Goal: Navigation & Orientation: Find specific page/section

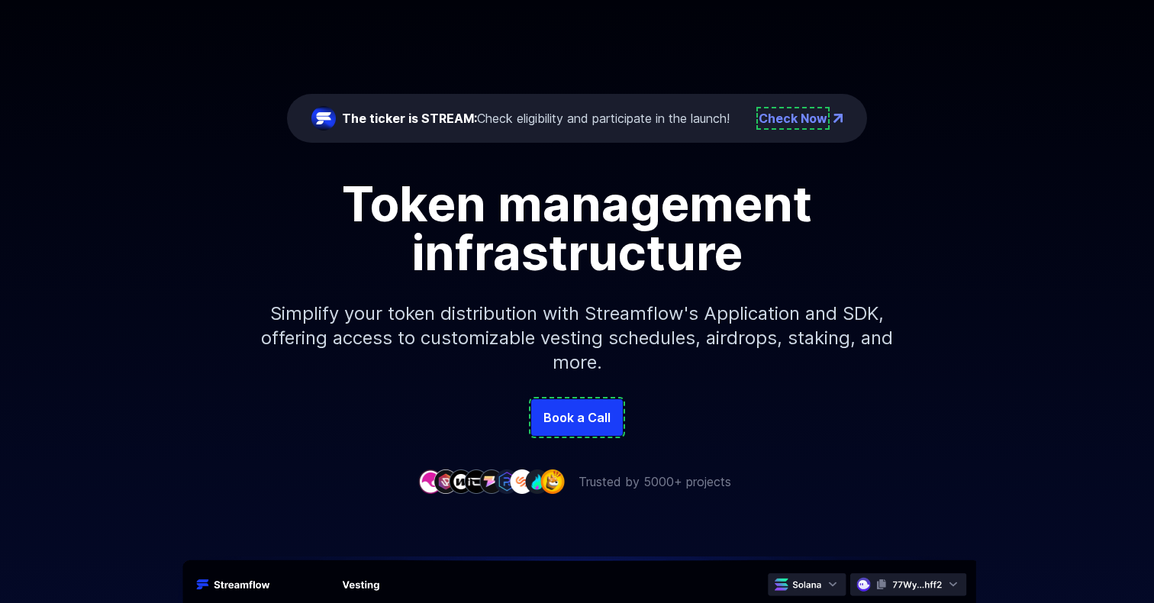
scroll to position [113, 0]
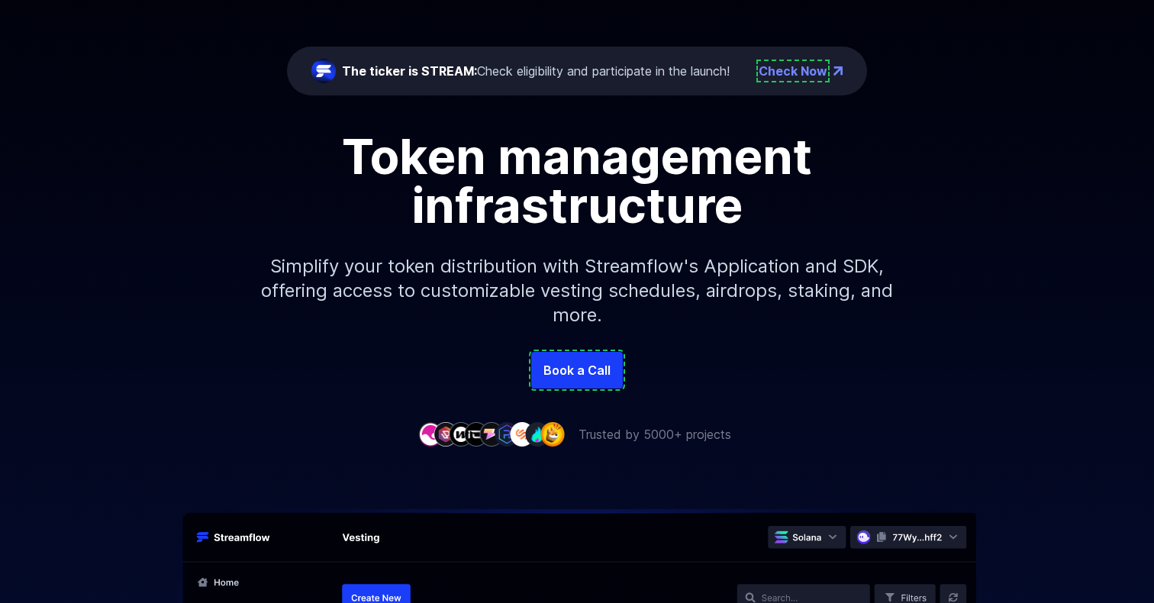
click at [553, 433] on img at bounding box center [552, 434] width 24 height 24
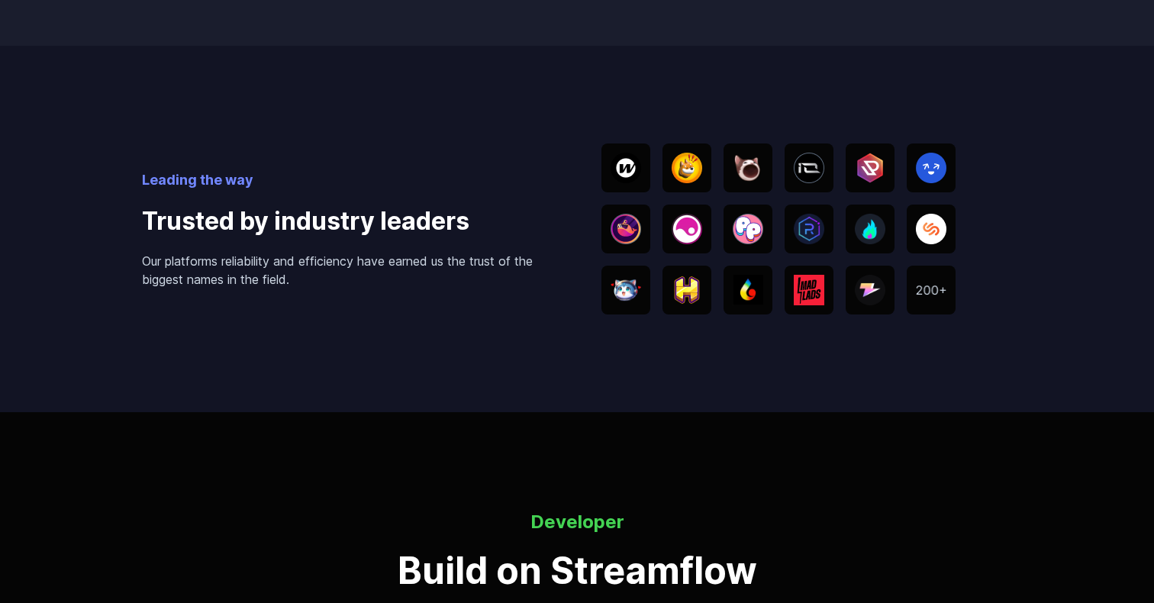
scroll to position [2992, 0]
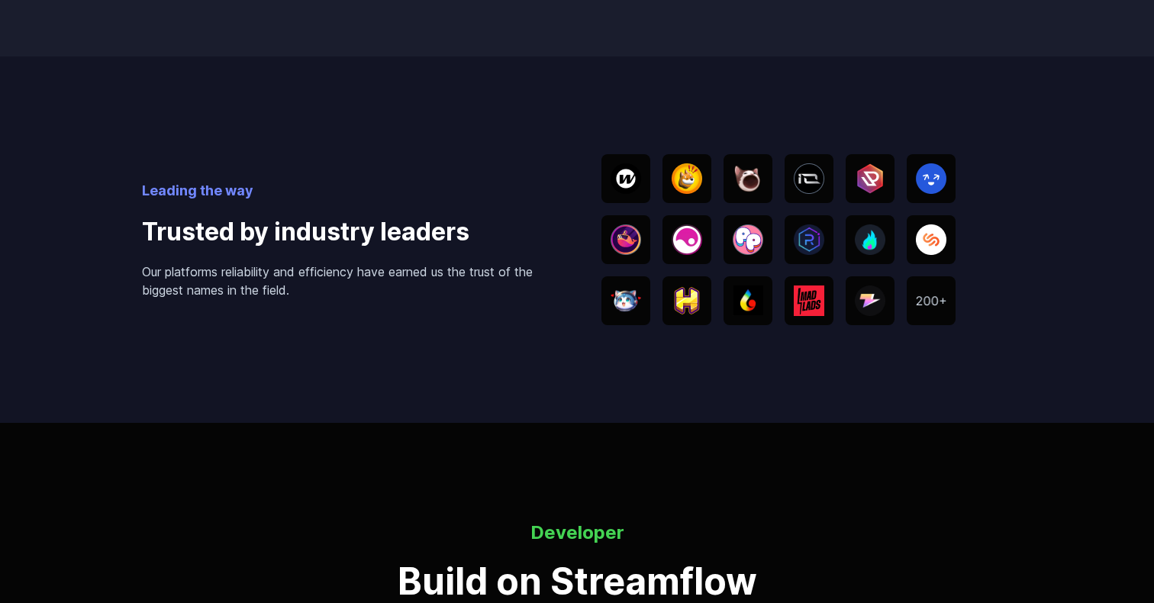
click at [693, 187] on img at bounding box center [687, 178] width 31 height 31
click at [837, 221] on div at bounding box center [778, 239] width 354 height 171
click at [824, 308] on div at bounding box center [809, 300] width 49 height 49
click at [922, 298] on img at bounding box center [931, 301] width 31 height 10
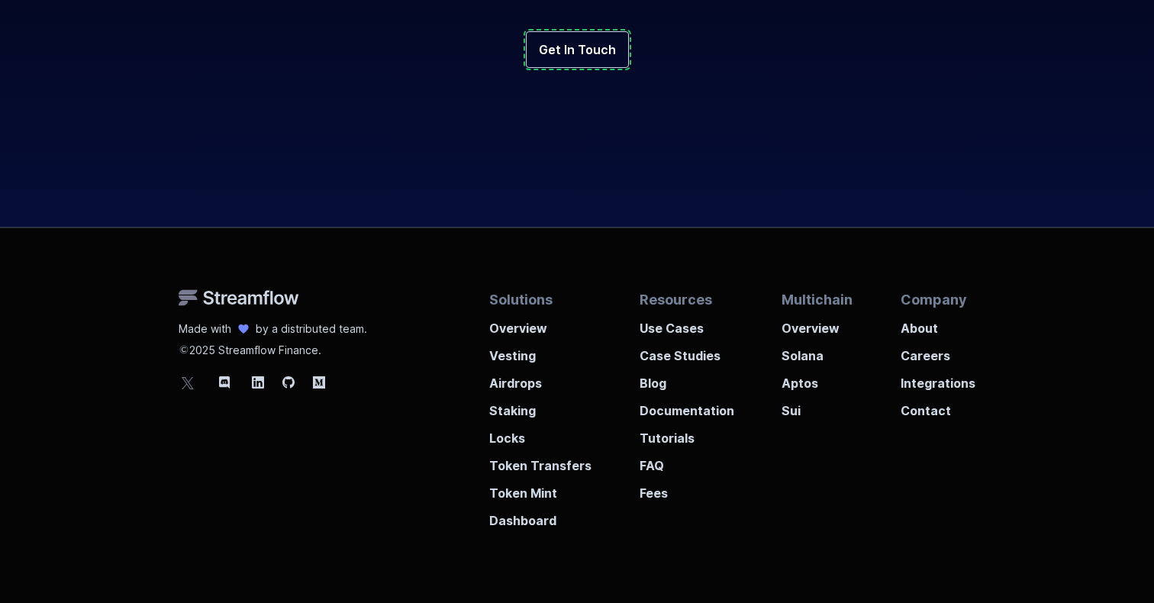
scroll to position [5759, 0]
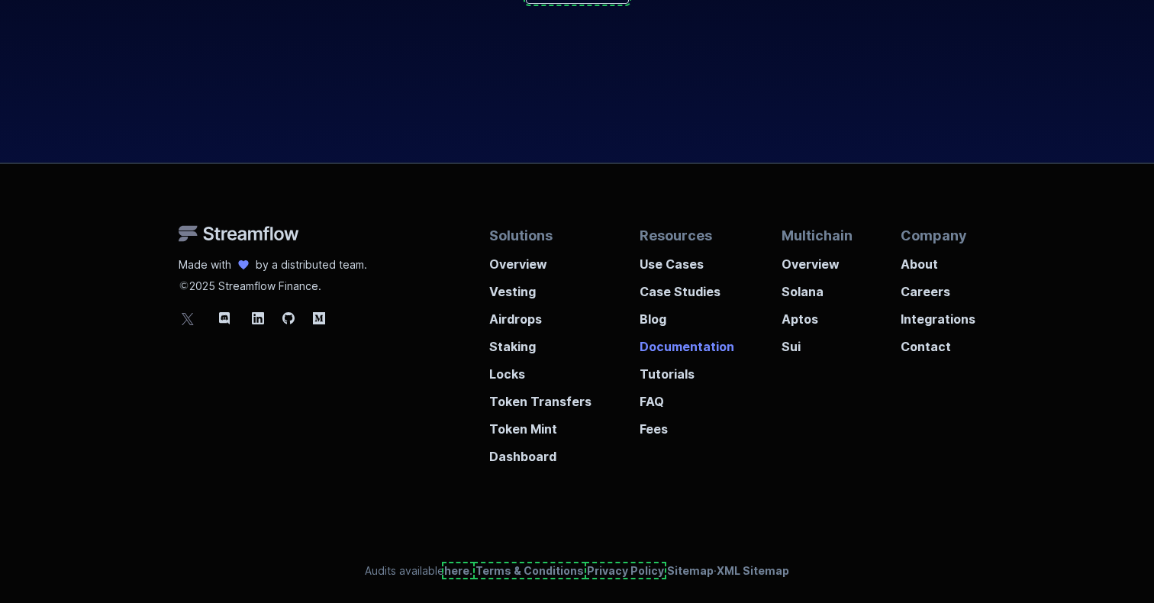
click at [653, 329] on p "Documentation" at bounding box center [687, 341] width 95 height 27
click at [653, 320] on p "Blog" at bounding box center [687, 314] width 95 height 27
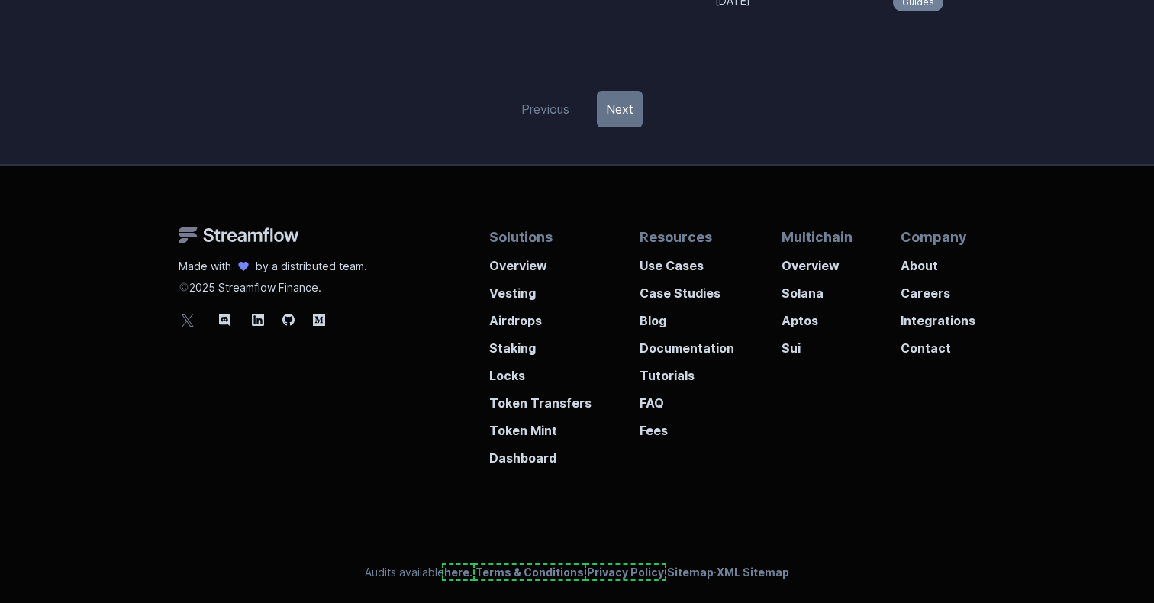
scroll to position [2119, 0]
click at [973, 323] on p "Integrations" at bounding box center [938, 314] width 75 height 27
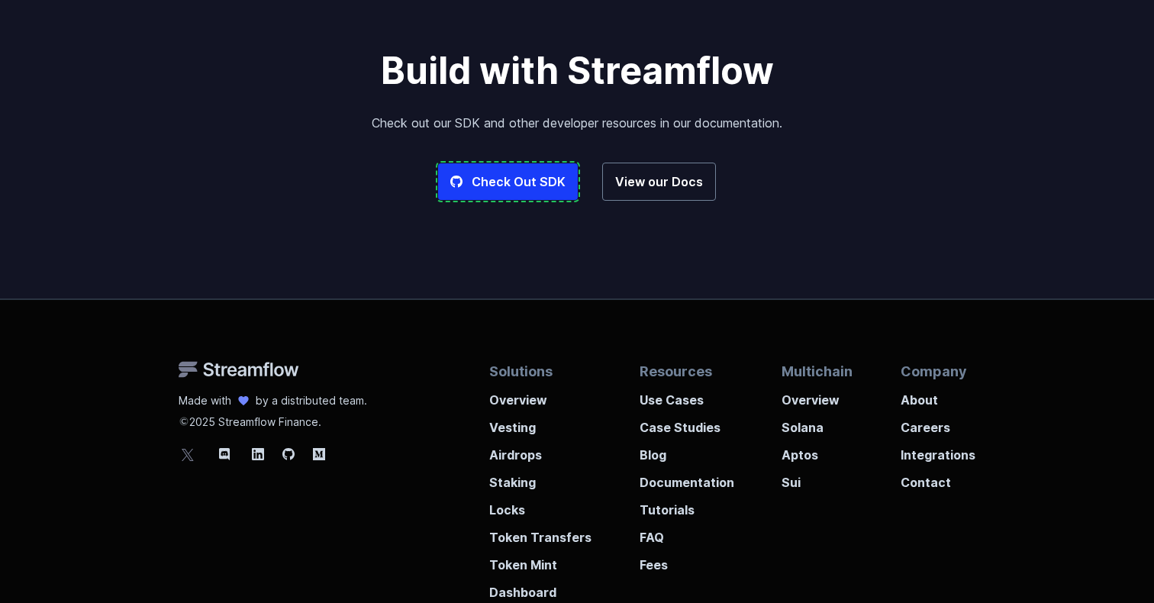
scroll to position [3989, 0]
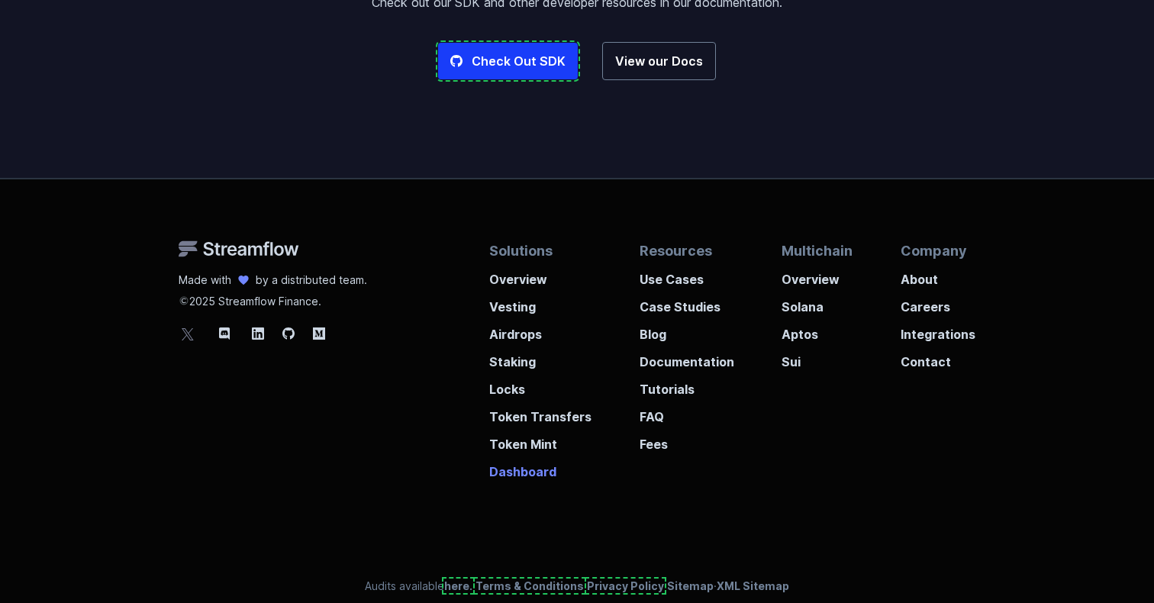
click at [524, 462] on p "Dashboard" at bounding box center [540, 466] width 102 height 27
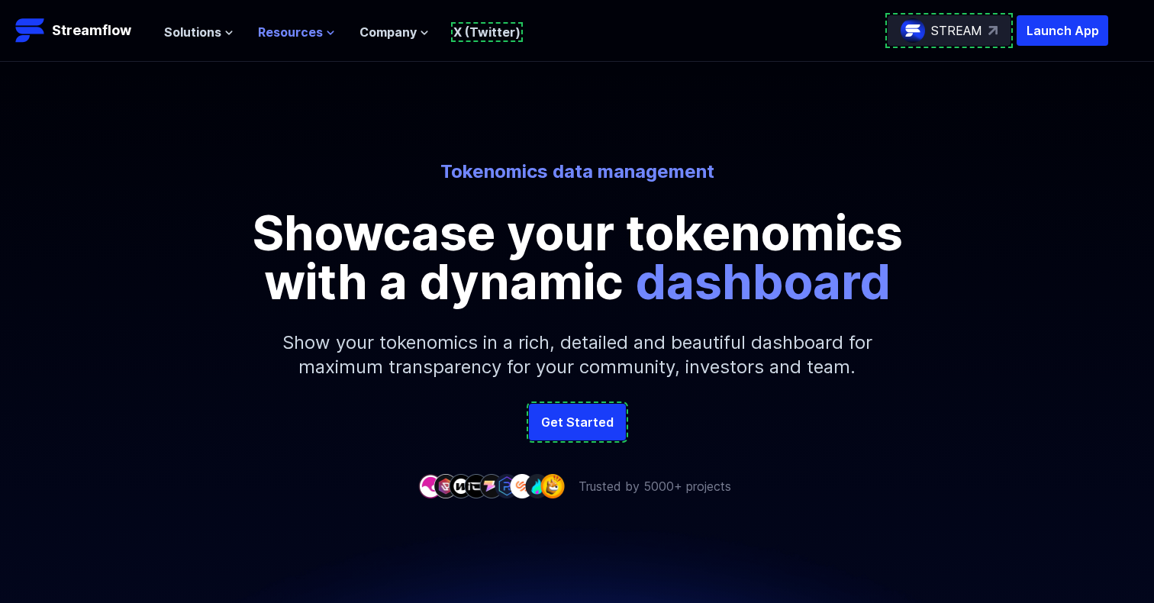
click at [305, 40] on span "Resources" at bounding box center [290, 32] width 65 height 18
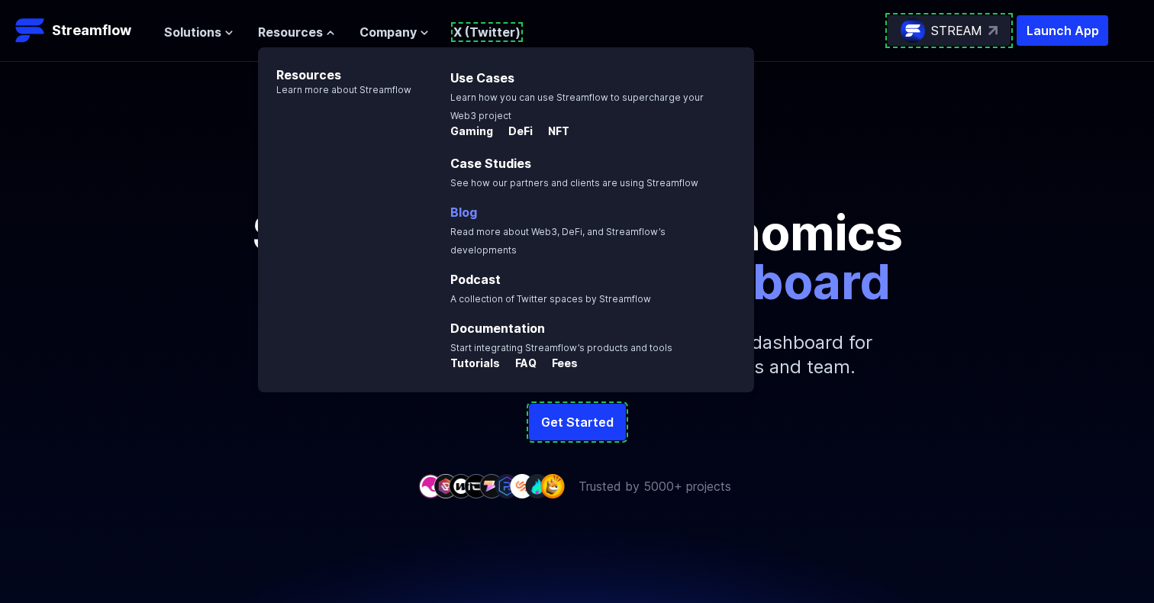
click at [475, 211] on p "Blog Read more about Web3, DeFi, and Streamflow’s developments" at bounding box center [597, 230] width 312 height 55
